Goal: Information Seeking & Learning: Learn about a topic

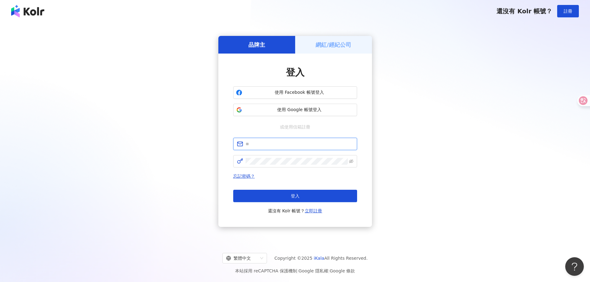
type input "**********"
click at [293, 194] on span "登入" at bounding box center [295, 196] width 9 height 5
type input "**********"
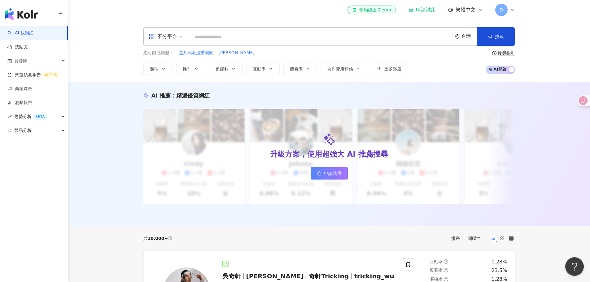
type input "***"
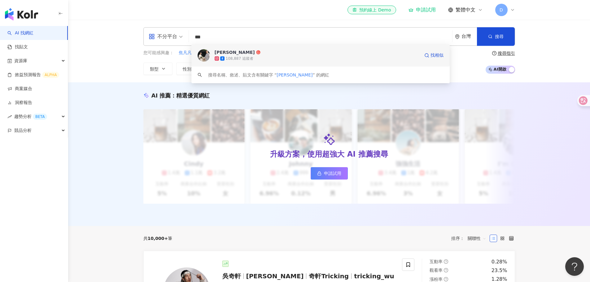
click at [263, 49] on div "鍾玉燕 108,887 追蹤者 找相似" at bounding box center [320, 55] width 258 height 22
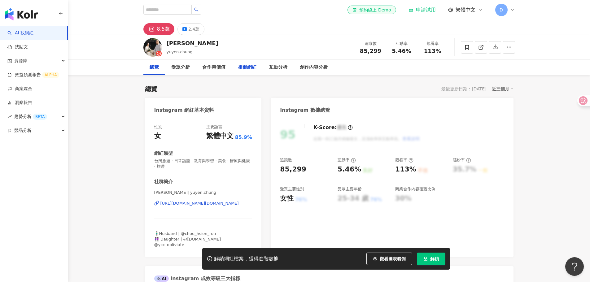
click at [246, 65] on div "相似網紅" at bounding box center [247, 67] width 19 height 7
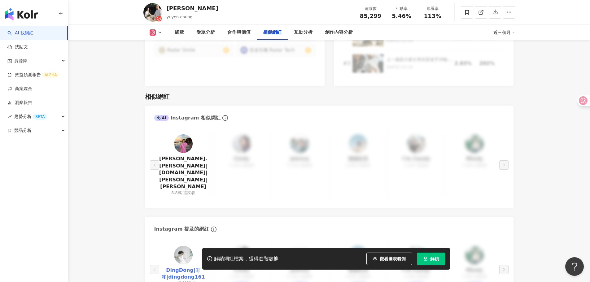
scroll to position [1040, 0]
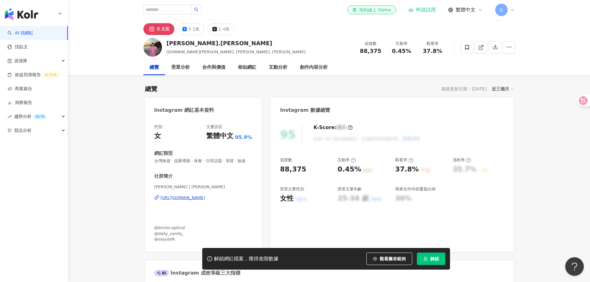
drag, startPoint x: 155, startPoint y: 28, endPoint x: 405, endPoint y: 0, distance: 251.4
click at [307, 35] on div "[PERSON_NAME].Lin [DOMAIN_NAME], [PERSON_NAME], [PERSON_NAME] 追蹤數 88,375 互動率 0.…" at bounding box center [329, 47] width 396 height 24
click at [162, 31] on div "8.8萬" at bounding box center [163, 29] width 13 height 9
click at [158, 31] on div "8.8萬" at bounding box center [163, 29] width 13 height 9
click at [151, 30] on g at bounding box center [151, 28] width 7 height 7
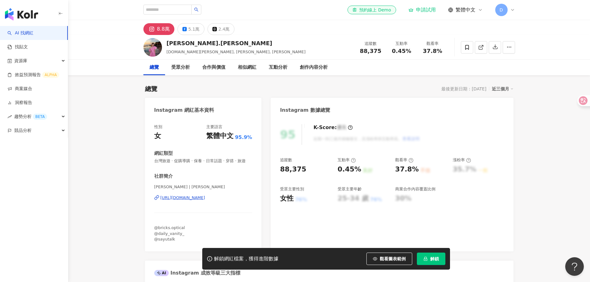
click at [151, 30] on rect at bounding box center [152, 29] width 6 height 6
click at [150, 29] on rect at bounding box center [152, 29] width 6 height 6
drag, startPoint x: 215, startPoint y: 46, endPoint x: 157, endPoint y: 45, distance: 57.3
click at [157, 45] on div "[PERSON_NAME].Lin [DOMAIN_NAME], [PERSON_NAME], [PERSON_NAME] 追蹤數 88,375 互動率 0.…" at bounding box center [329, 47] width 396 height 24
copy div "[PERSON_NAME].[PERSON_NAME]"
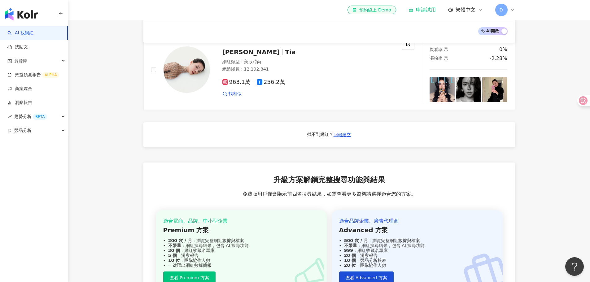
scroll to position [588, 0]
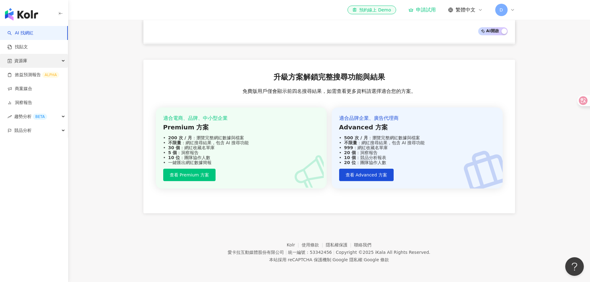
click at [59, 61] on div "資源庫" at bounding box center [34, 61] width 68 height 14
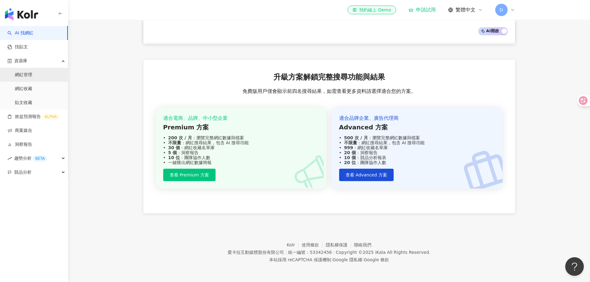
click at [32, 77] on link "網紅管理" at bounding box center [23, 75] width 17 height 6
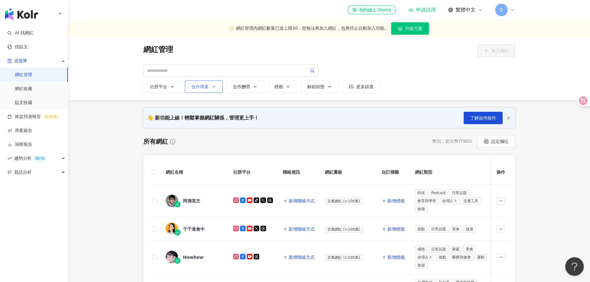
click at [204, 91] on button "合作專案" at bounding box center [204, 87] width 38 height 12
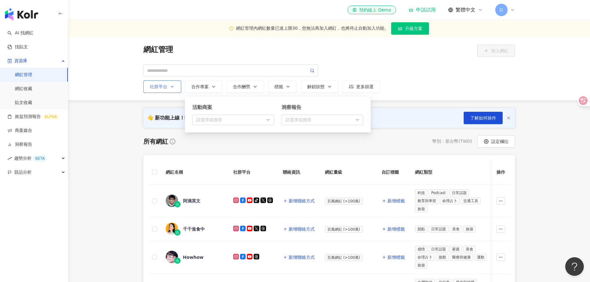
click at [163, 88] on div "社群平台" at bounding box center [162, 86] width 25 height 5
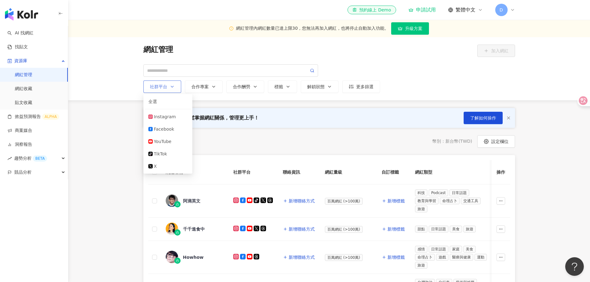
click at [163, 88] on div "社群平台" at bounding box center [162, 86] width 25 height 5
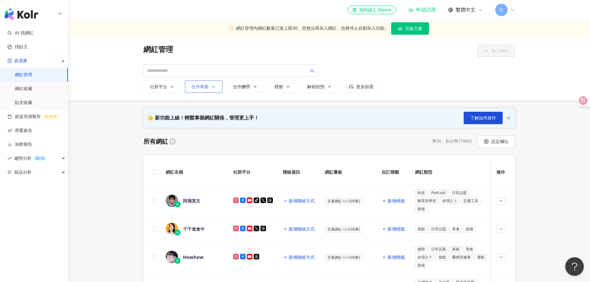
click at [199, 87] on div "合作專案" at bounding box center [203, 86] width 25 height 5
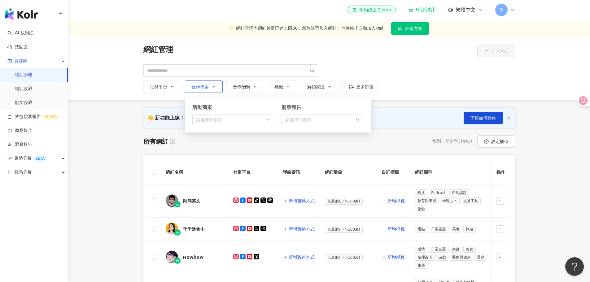
click at [259, 121] on div "活動商案 請選擇或搜尋" at bounding box center [233, 114] width 82 height 21
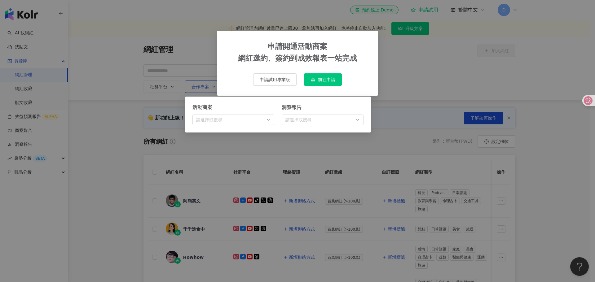
click at [328, 116] on div "洞察報告 請選擇或搜尋" at bounding box center [322, 114] width 82 height 21
click at [435, 119] on div "升級解鎖洞察報告， 輕鬆建立自動化專案洞察報告 申請試用專業版 升級方案" at bounding box center [297, 141] width 595 height 282
